Goal: Task Accomplishment & Management: Complete application form

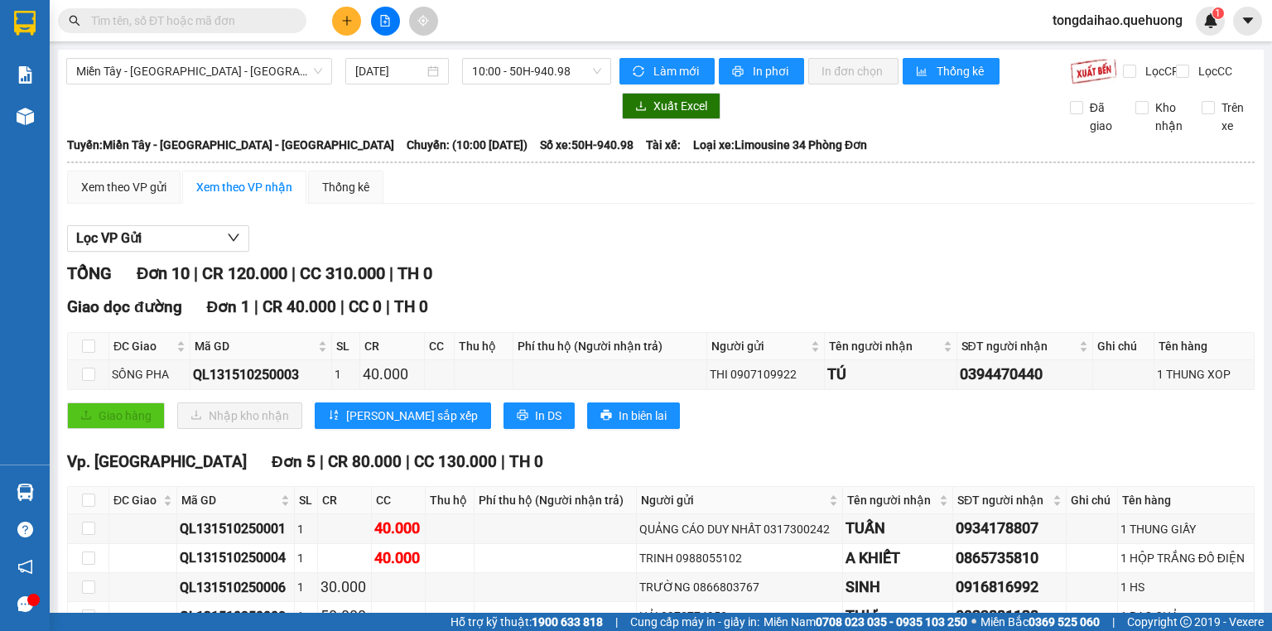
click at [234, 25] on input "text" at bounding box center [188, 21] width 195 height 18
click at [344, 19] on icon "plus" at bounding box center [347, 21] width 12 height 12
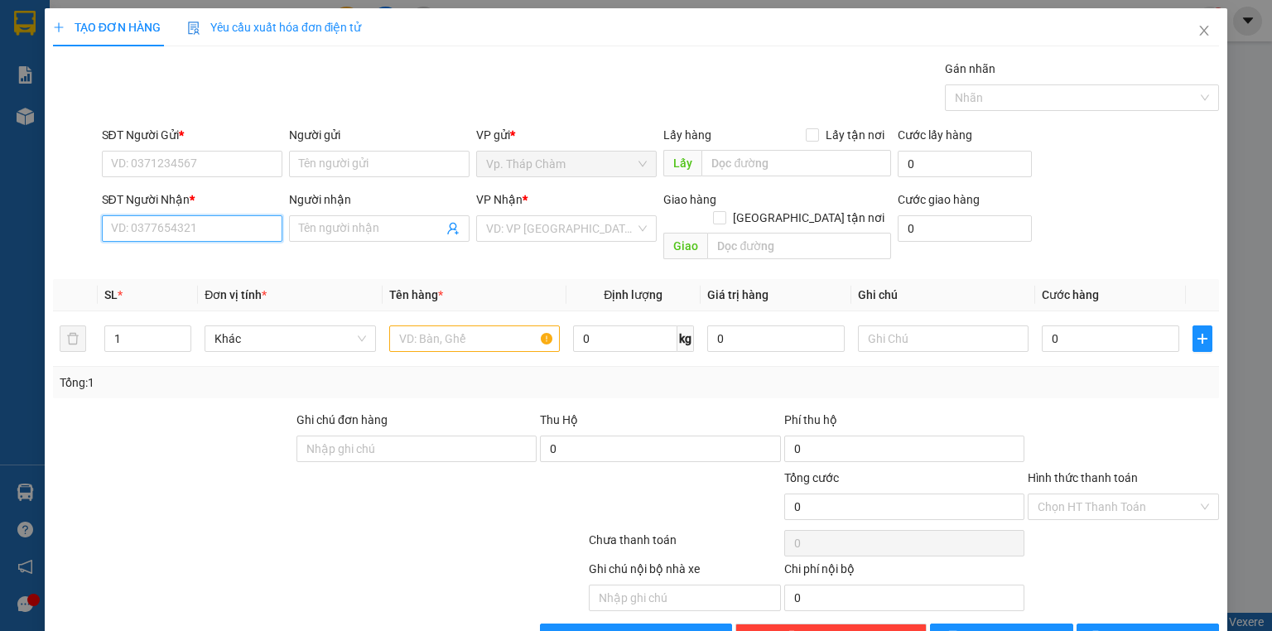
click at [181, 233] on input "SĐT Người Nhận *" at bounding box center [192, 228] width 180 height 26
type input "0"
click at [180, 264] on div "0941065690 - LINH" at bounding box center [190, 261] width 159 height 18
type input "0941065690"
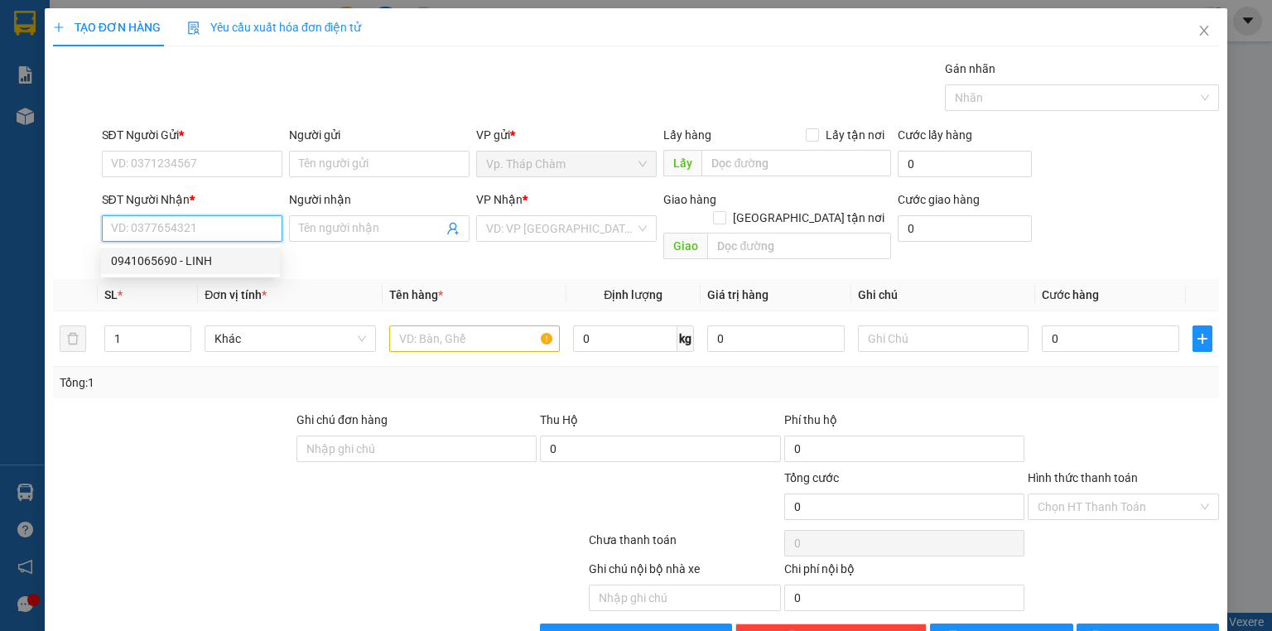
type input "LINH"
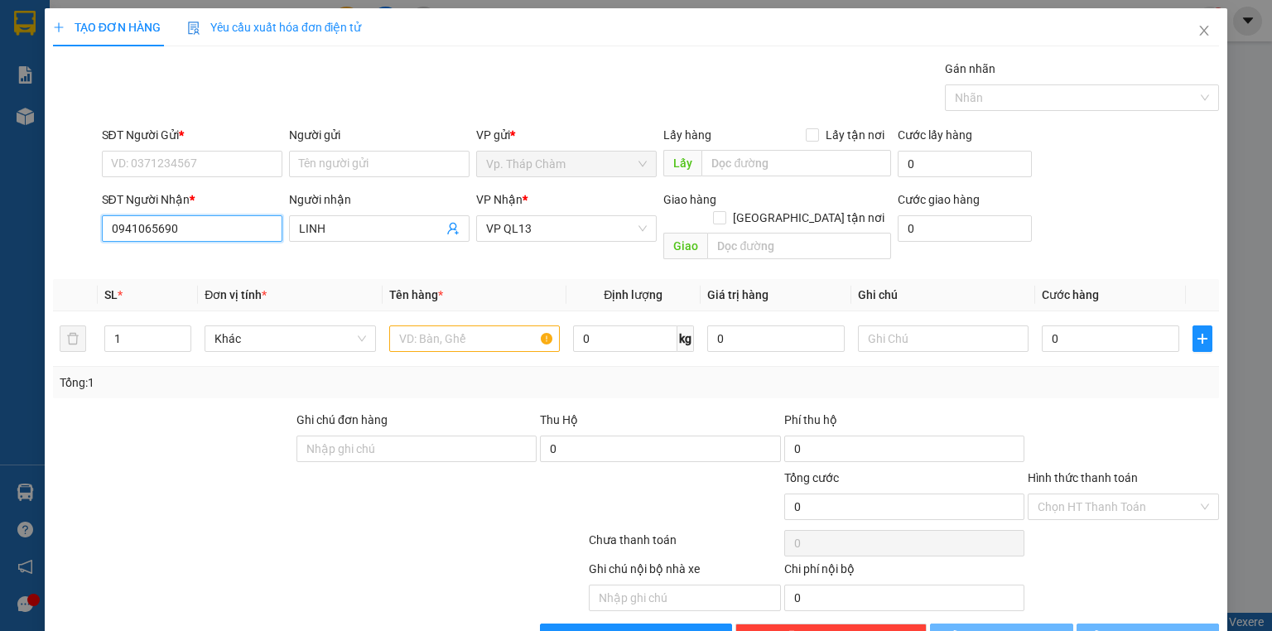
type input "60.000"
click at [179, 229] on input "0941065690" at bounding box center [192, 228] width 180 height 26
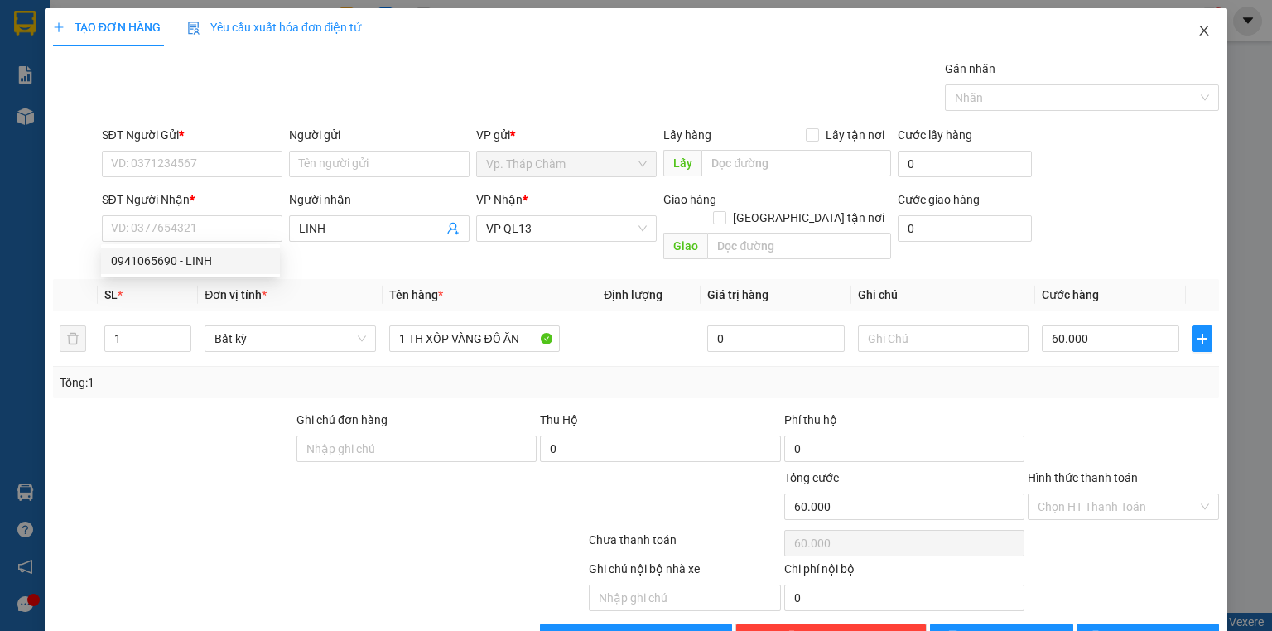
click at [1186, 31] on span "Close" at bounding box center [1204, 31] width 46 height 46
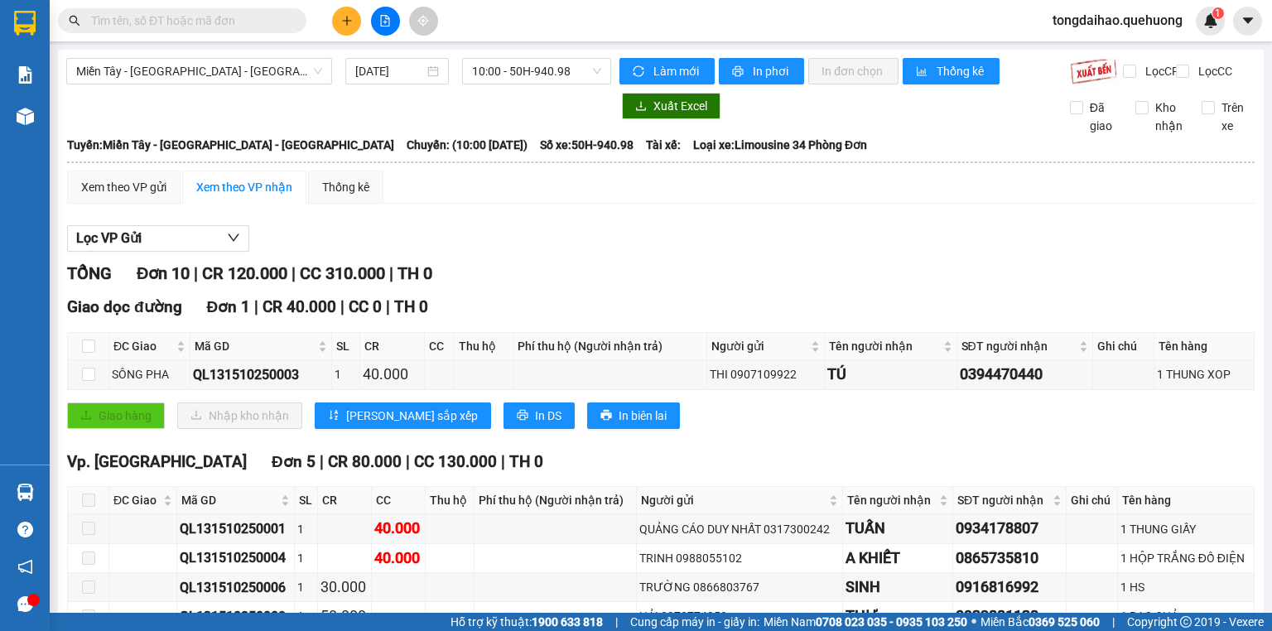
click at [202, 22] on input "text" at bounding box center [188, 21] width 195 height 18
paste input "0941065690"
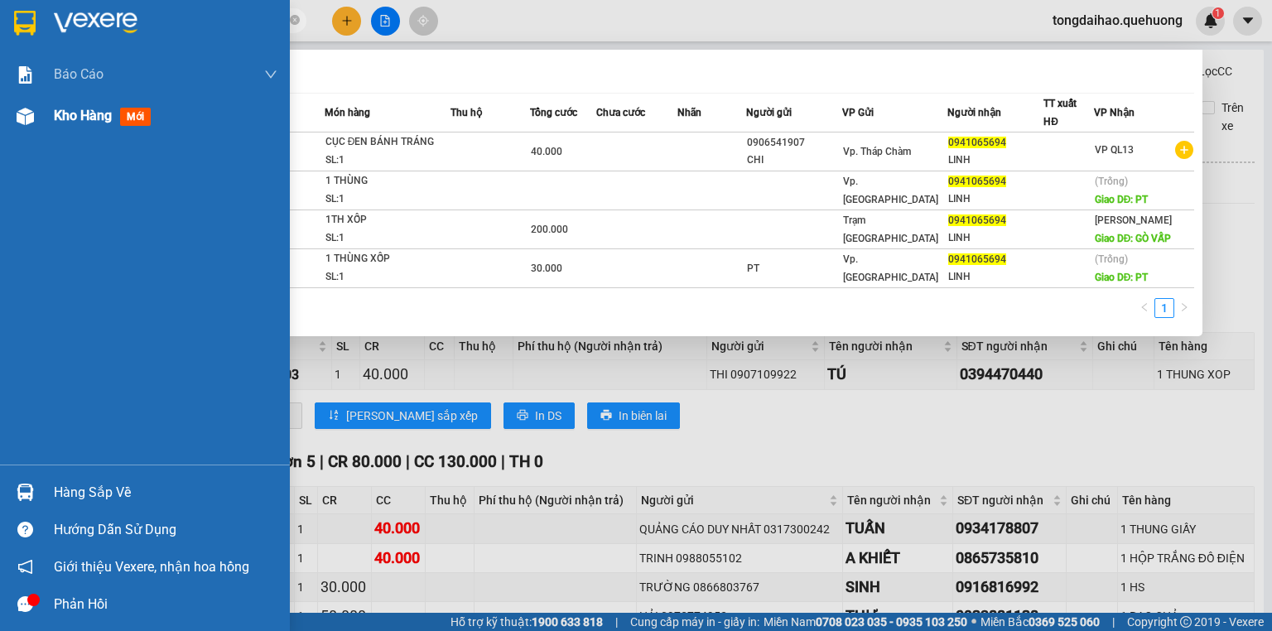
type input "0941065694"
click at [50, 113] on div "Kho hàng mới" at bounding box center [145, 115] width 290 height 41
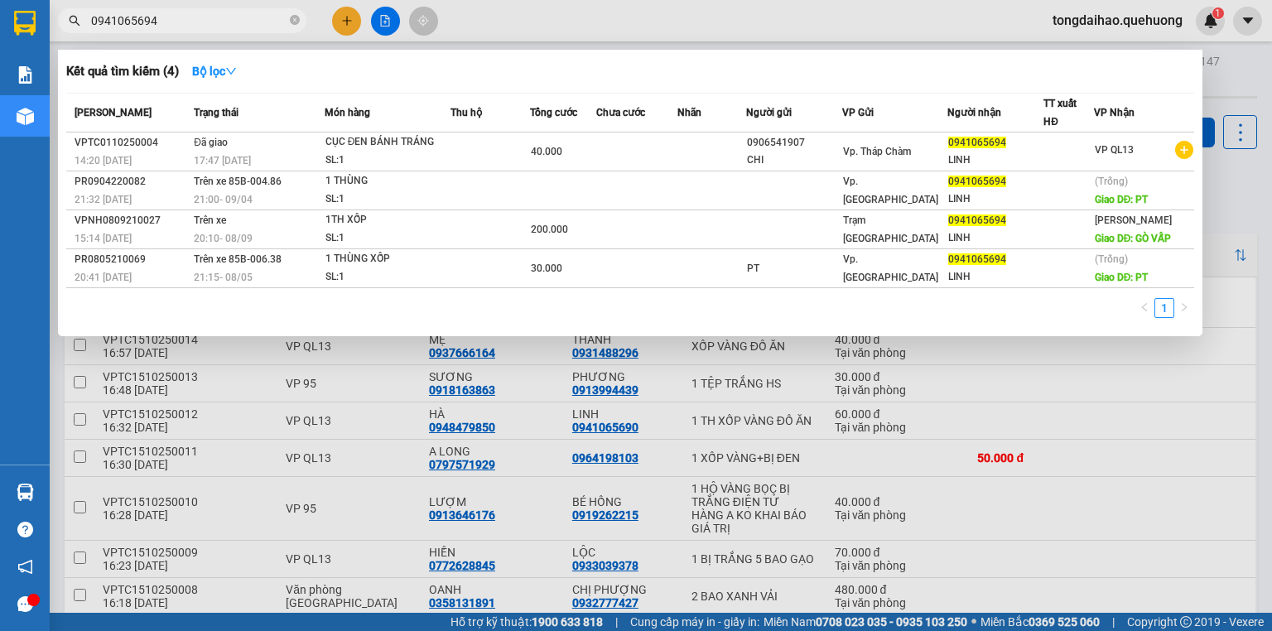
click at [573, 377] on div at bounding box center [636, 315] width 1272 height 631
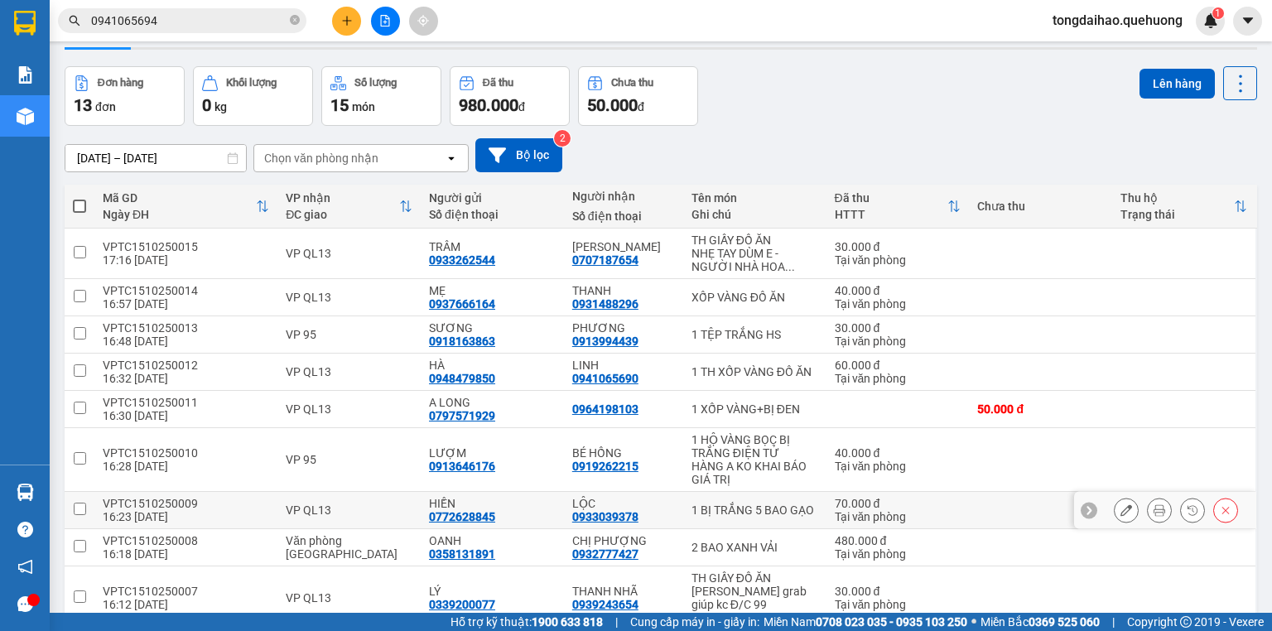
scroll to position [36, 0]
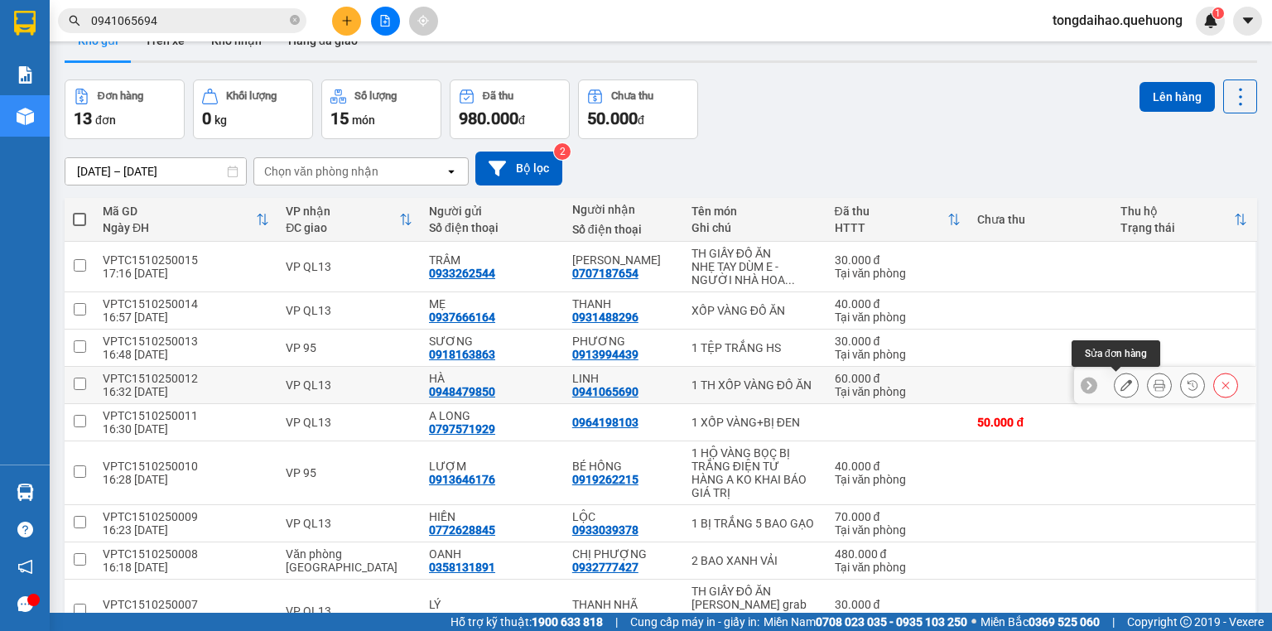
click at [1122, 384] on button at bounding box center [1125, 385] width 23 height 29
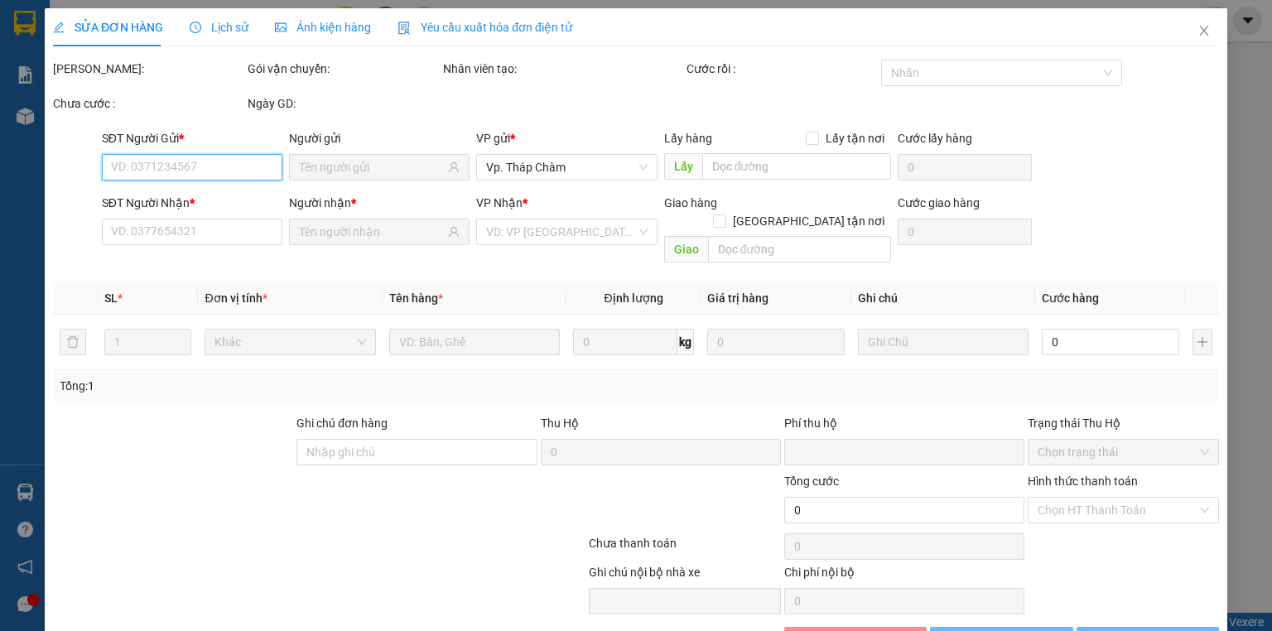
type input "0948479850"
type input "0941065690"
type input "0"
type input "60.000"
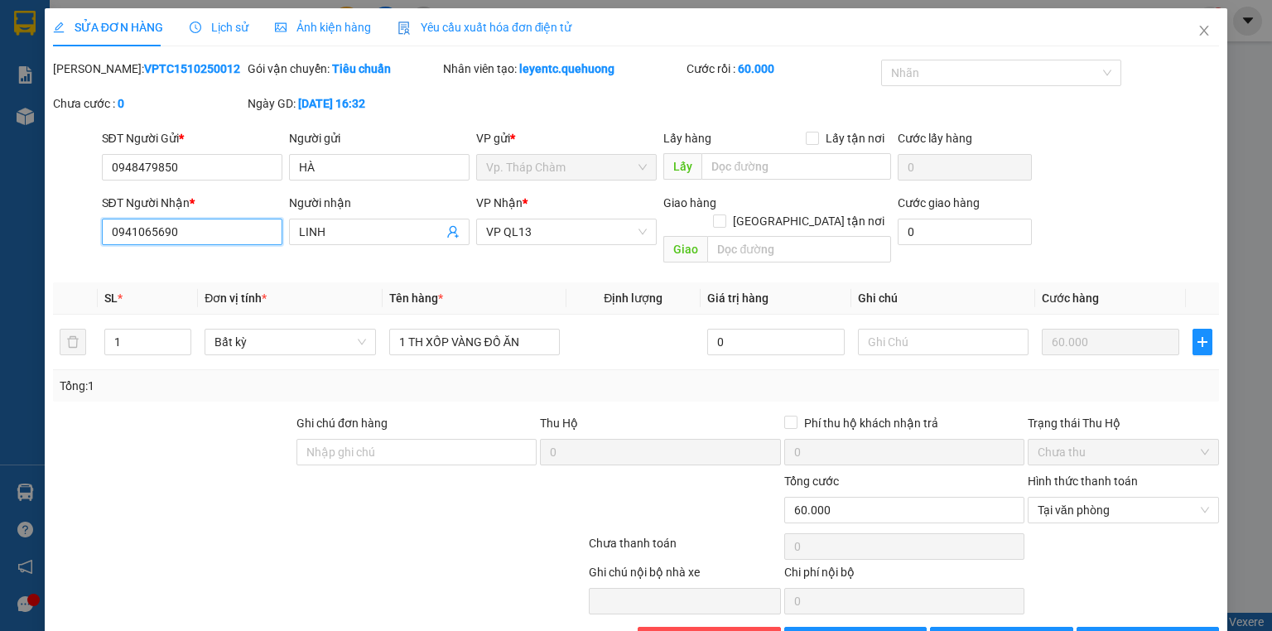
click at [212, 237] on input "0941065690" at bounding box center [192, 232] width 180 height 26
type input "0941065694"
click at [1151, 630] on span "[PERSON_NAME] và In" at bounding box center [1166, 640] width 116 height 18
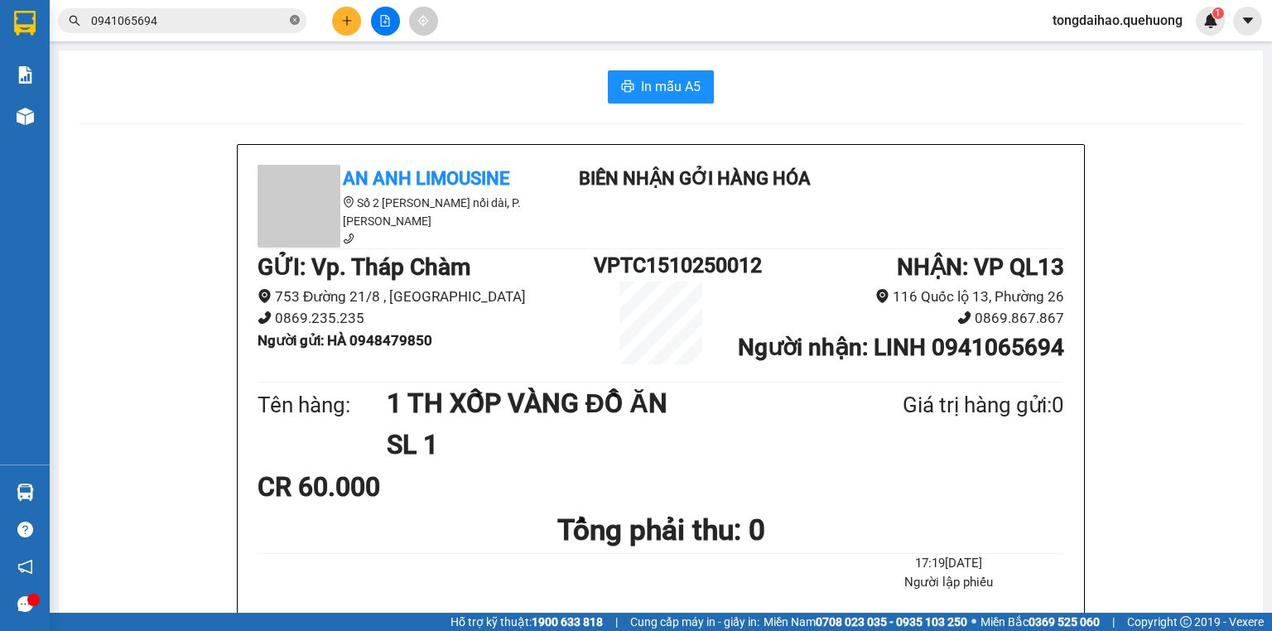
click at [293, 24] on icon "close-circle" at bounding box center [295, 20] width 10 height 10
click at [354, 30] on button at bounding box center [346, 21] width 29 height 29
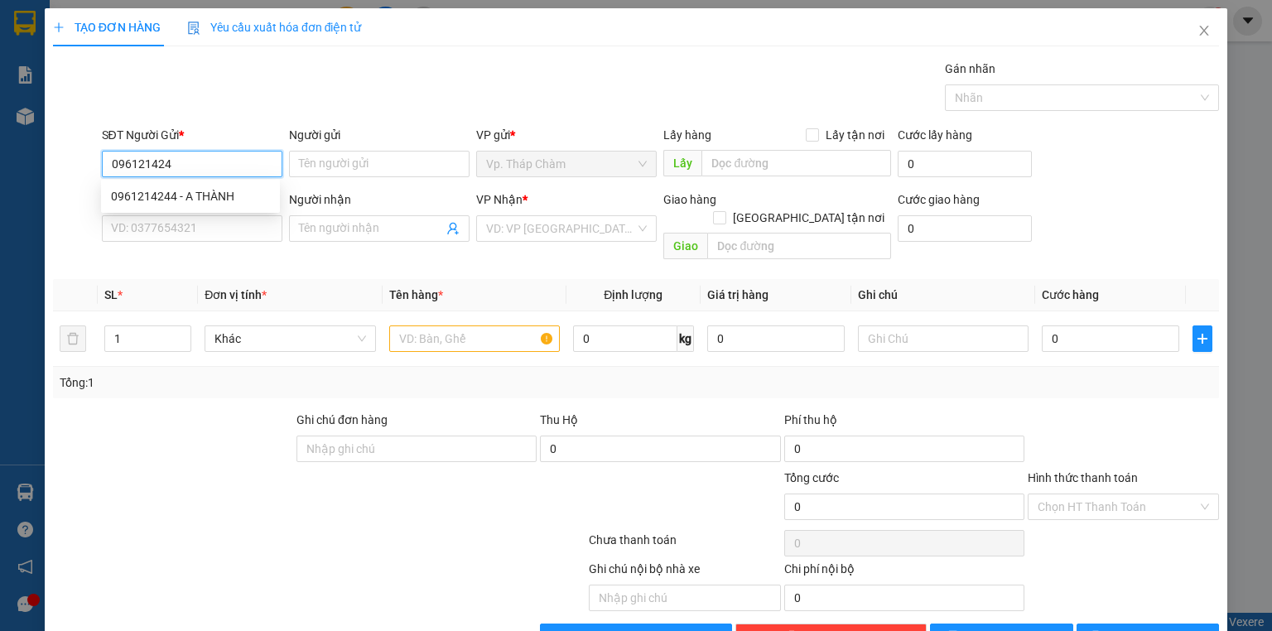
type input "0961214244"
click at [190, 207] on div "0961214244 - A THÀNH" at bounding box center [190, 196] width 179 height 26
type input "A THÀNH"
type input "0776497777"
type input "A HIẾU"
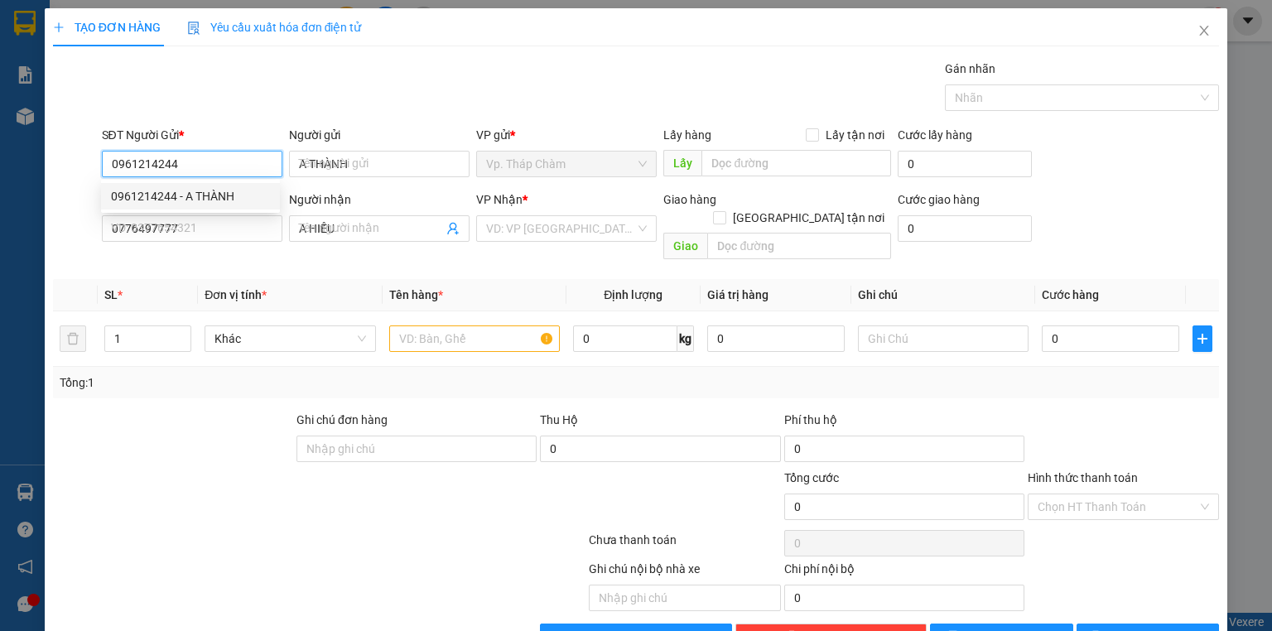
type input "30.000"
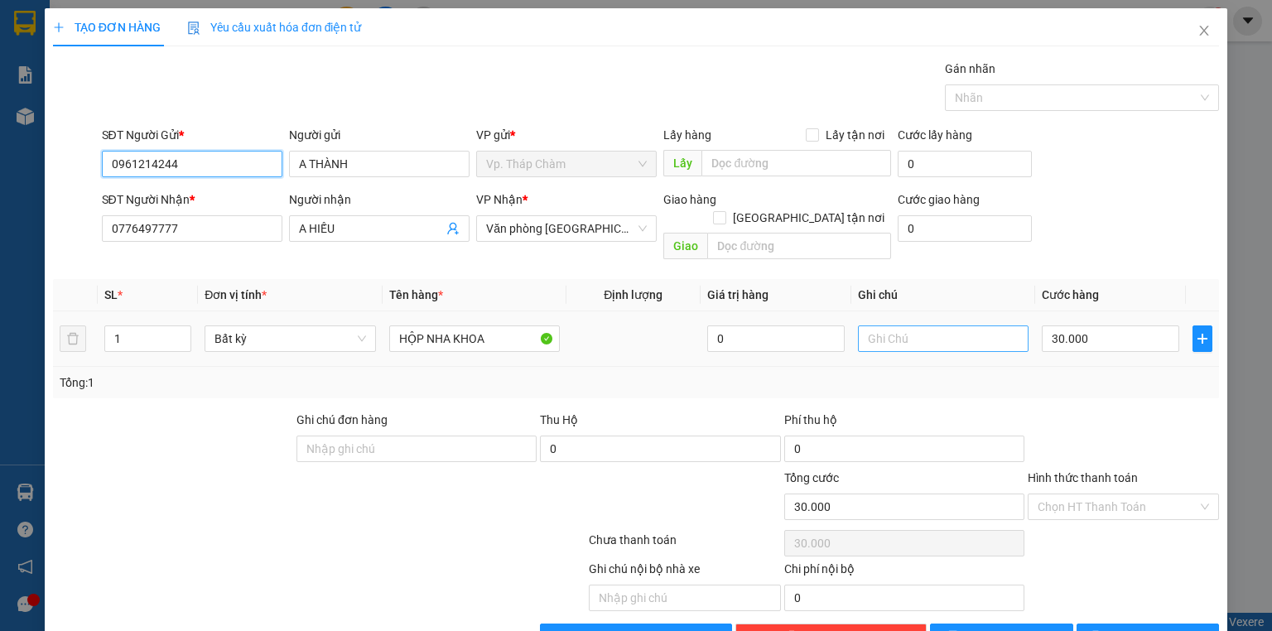
type input "0961214244"
click at [936, 325] on input "text" at bounding box center [943, 338] width 171 height 26
type input "M"
type input "NHẸ TAY DÙM KHÁCH"
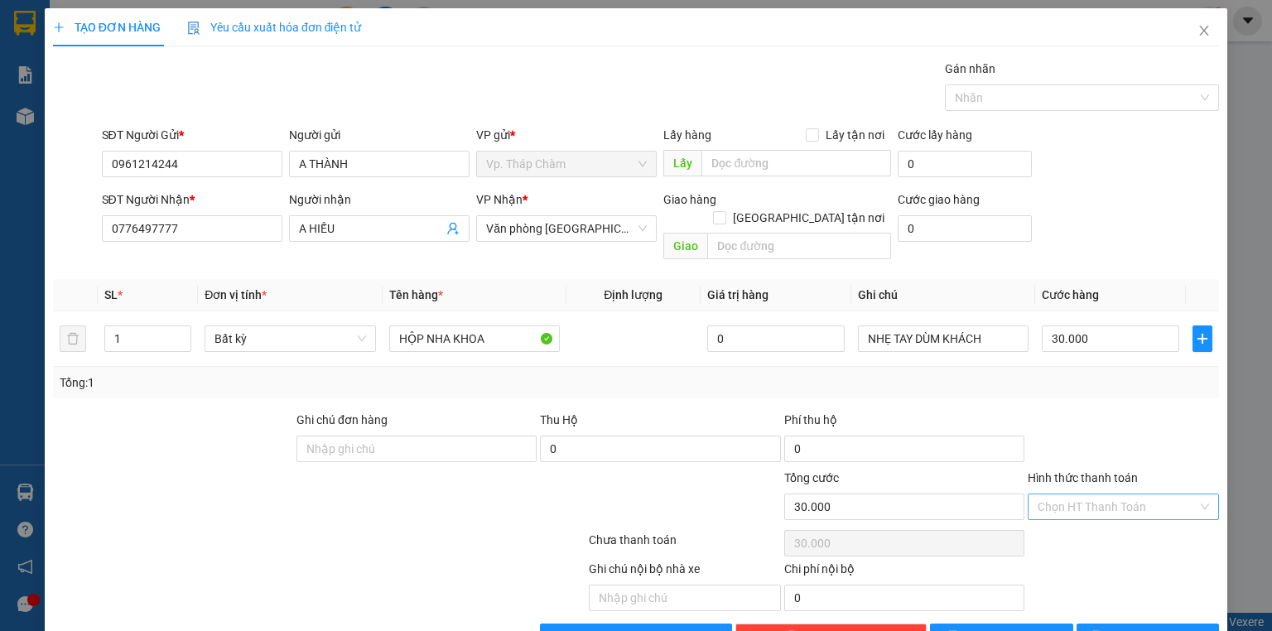
click at [1128, 494] on input "Hình thức thanh toán" at bounding box center [1117, 506] width 160 height 25
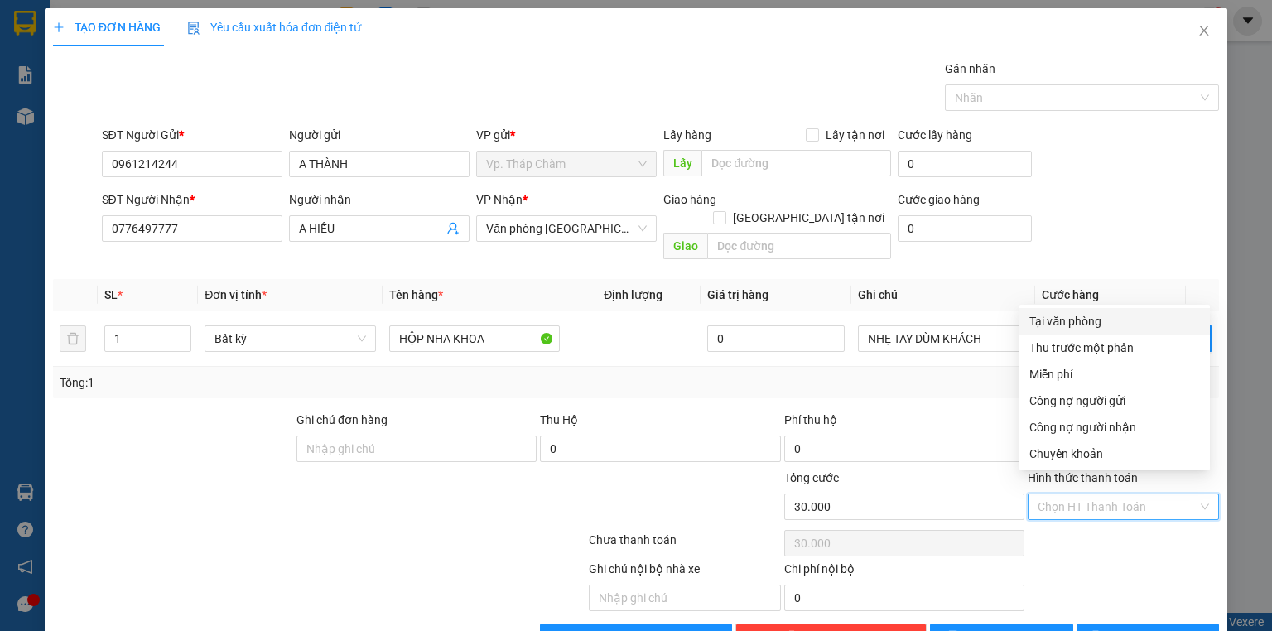
click at [1115, 319] on div "Tại văn phòng" at bounding box center [1114, 321] width 171 height 18
type input "0"
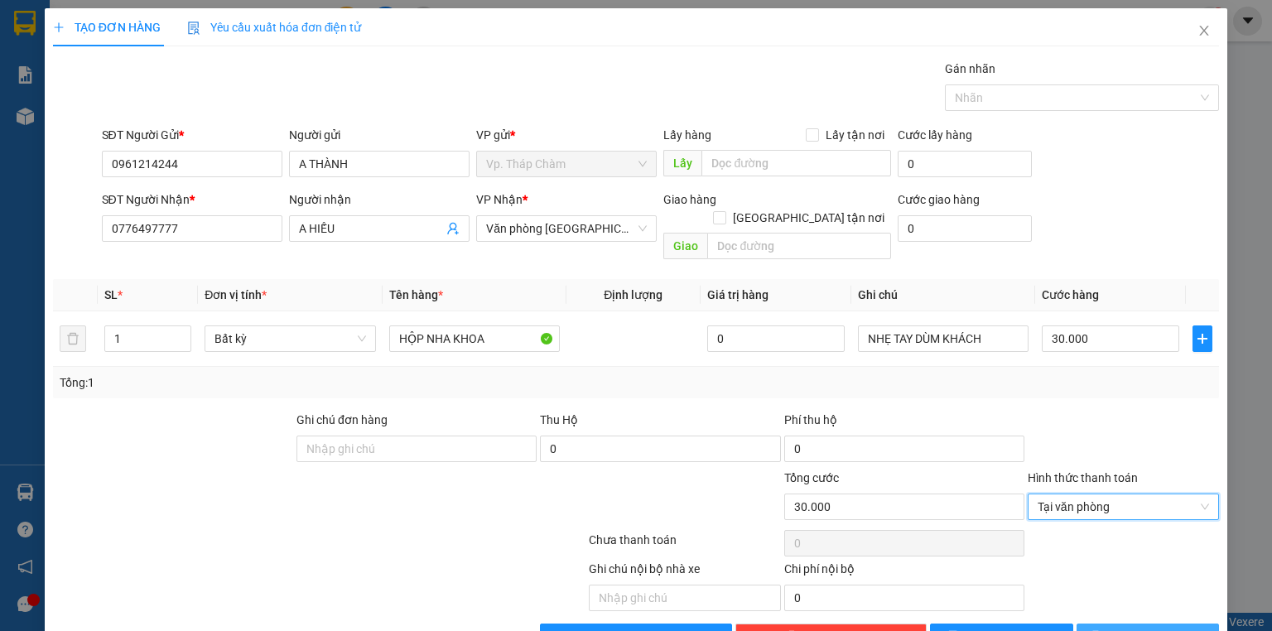
click at [1149, 628] on span "[PERSON_NAME] và In" at bounding box center [1166, 637] width 116 height 18
